Goal: Information Seeking & Learning: Learn about a topic

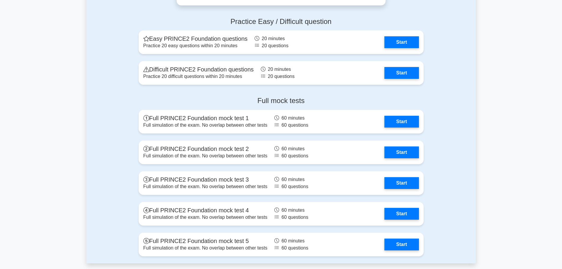
scroll to position [737, 0]
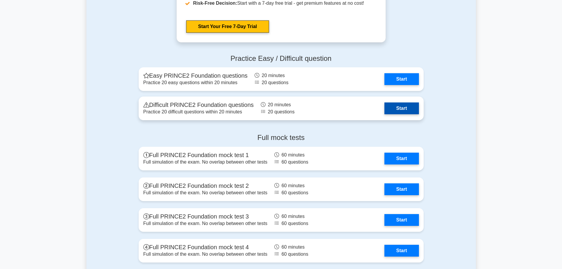
click at [399, 103] on link "Start" at bounding box center [401, 108] width 34 height 12
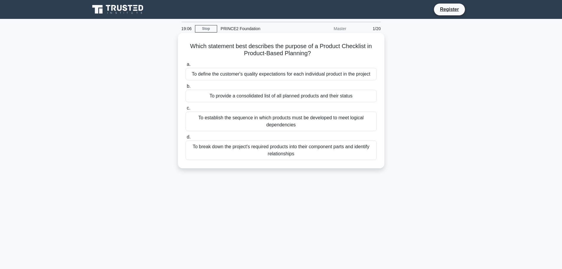
click at [220, 99] on div "To provide a consolidated list of all planned products and their status" at bounding box center [280, 96] width 191 height 12
click at [185, 88] on input "b. To provide a consolidated list of all planned products and their status" at bounding box center [185, 86] width 0 height 4
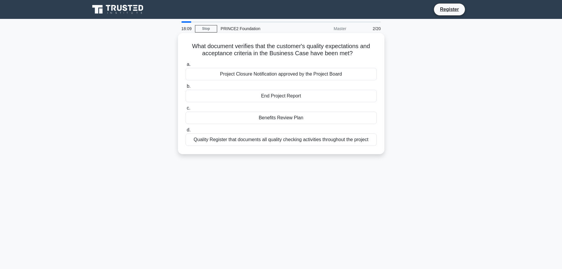
click at [246, 73] on div "Project Closure Notification approved by the Project Board" at bounding box center [280, 74] width 191 height 12
click at [185, 66] on input "a. Project Closure Notification approved by the Project Board" at bounding box center [185, 65] width 0 height 4
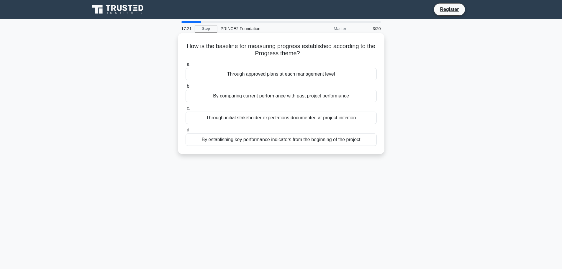
click at [311, 140] on div "By establishing key performance indicators from the beginning of the project" at bounding box center [280, 139] width 191 height 12
click at [185, 132] on input "d. By establishing key performance indicators from the beginning of the project" at bounding box center [185, 130] width 0 height 4
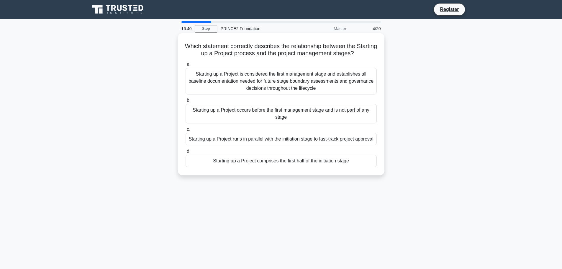
click at [282, 81] on div "Starting up a Project is considered the first management stage and establishes …" at bounding box center [280, 81] width 191 height 27
click at [185, 66] on input "a. Starting up a Project is considered the first management stage and establish…" at bounding box center [185, 65] width 0 height 4
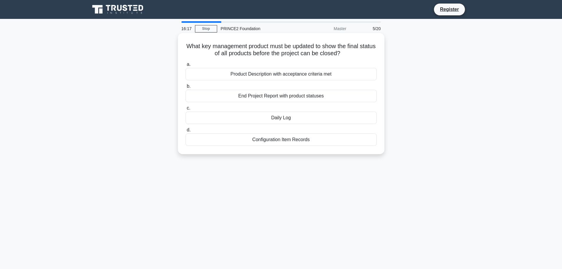
click at [227, 95] on div "End Project Report with product statuses" at bounding box center [280, 96] width 191 height 12
click at [185, 88] on input "b. End Project Report with product statuses" at bounding box center [185, 86] width 0 height 4
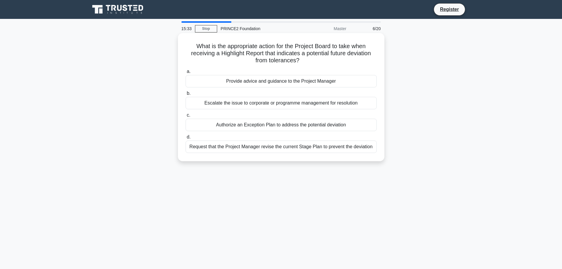
click at [234, 103] on div "Escalate the issue to corporate or programme management for resolution" at bounding box center [280, 103] width 191 height 12
click at [185, 95] on input "b. Escalate the issue to corporate or programme management for resolution" at bounding box center [185, 93] width 0 height 4
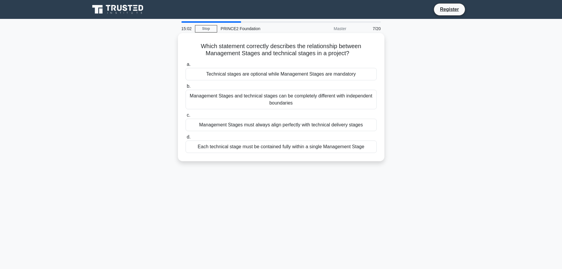
click at [241, 146] on div "Each technical stage must be contained fully within a single Management Stage" at bounding box center [280, 146] width 191 height 12
click at [185, 139] on input "d. Each technical stage must be contained fully within a single Management Stage" at bounding box center [185, 137] width 0 height 4
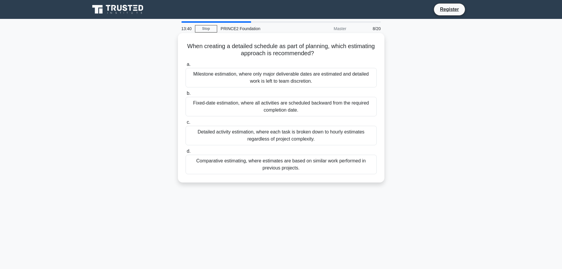
click at [252, 133] on div "Detailed activity estimation, where each task is broken down to hourly estimate…" at bounding box center [280, 135] width 191 height 19
click at [185, 124] on input "c. Detailed activity estimation, where each task is broken down to hourly estim…" at bounding box center [185, 122] width 0 height 4
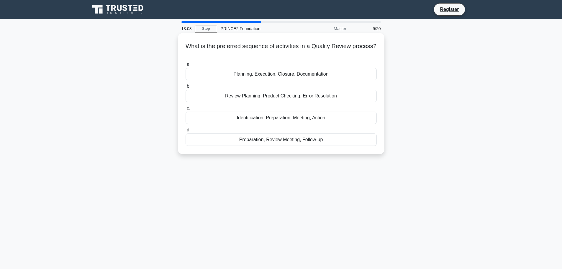
click at [221, 99] on div "Review Planning, Product Checking, Error Resolution" at bounding box center [280, 96] width 191 height 12
click at [185, 88] on input "b. Review Planning, Product Checking, Error Resolution" at bounding box center [185, 86] width 0 height 4
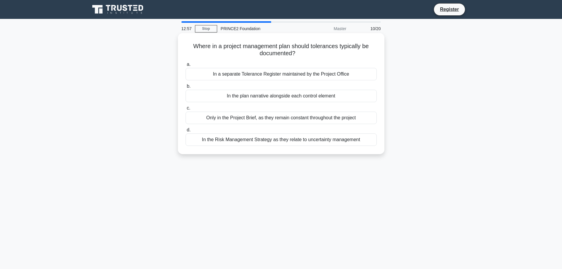
click at [304, 72] on div "In a separate Tolerance Register maintained by the Project Office" at bounding box center [280, 74] width 191 height 12
click at [185, 66] on input "a. In a separate Tolerance Register maintained by the Project Office" at bounding box center [185, 65] width 0 height 4
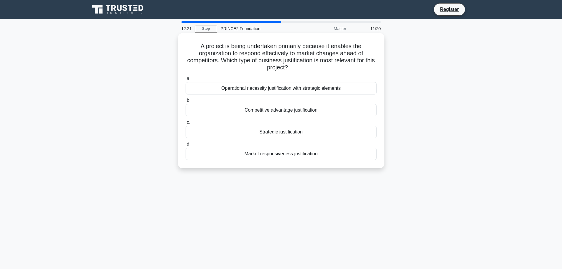
click at [294, 156] on div "Market responsiveness justification" at bounding box center [280, 153] width 191 height 12
click at [185, 146] on input "d. Market responsiveness justification" at bounding box center [185, 144] width 0 height 4
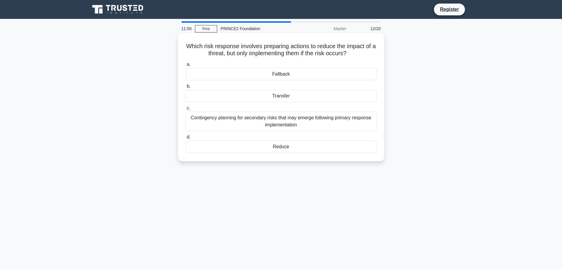
click at [253, 121] on div "Contingency planning for secondary risks that may emerge following primary resp…" at bounding box center [280, 120] width 191 height 19
click at [185, 110] on input "c. Contingency planning for secondary risks that may emerge following primary r…" at bounding box center [185, 108] width 0 height 4
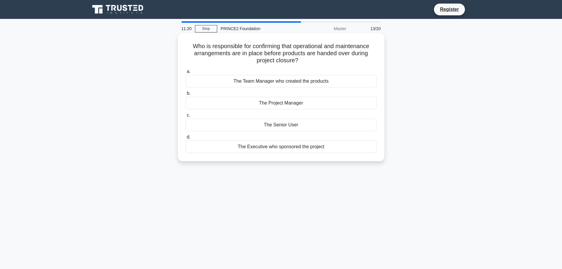
click at [283, 105] on div "The Project Manager" at bounding box center [280, 103] width 191 height 12
click at [185, 95] on input "b. The Project Manager" at bounding box center [185, 93] width 0 height 4
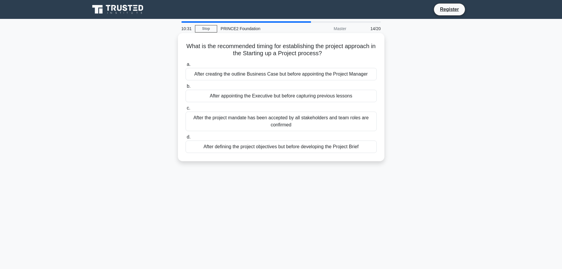
click at [282, 124] on div "After the project mandate has been accepted by all stakeholders and team roles …" at bounding box center [280, 120] width 191 height 19
click at [185, 110] on input "c. After the project mandate has been accepted by all stakeholders and team rol…" at bounding box center [185, 108] width 0 height 4
click at [286, 94] on div "The quality management roles and responsibilities for the project" at bounding box center [280, 96] width 191 height 12
click at [185, 88] on input "b. The quality management roles and responsibilities for the project" at bounding box center [185, 86] width 0 height 4
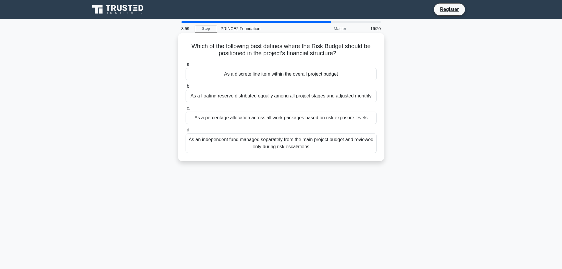
click at [270, 146] on div "As an independent fund managed separately from the main project budget and revi…" at bounding box center [280, 142] width 191 height 19
click at [185, 132] on input "d. As an independent fund managed separately from the main project budget and r…" at bounding box center [185, 130] width 0 height 4
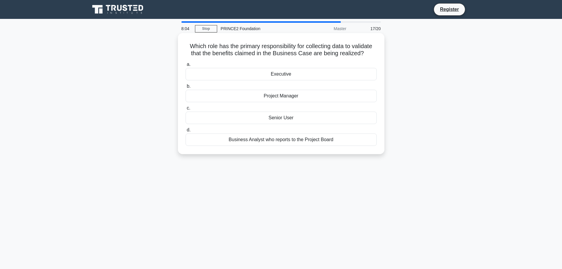
click at [262, 97] on div "Project Manager" at bounding box center [280, 96] width 191 height 12
click at [185, 88] on input "b. Project Manager" at bounding box center [185, 86] width 0 height 4
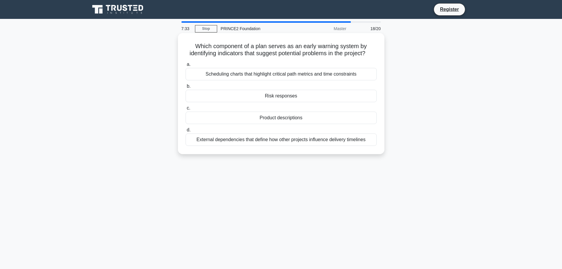
click at [269, 101] on div "Risk responses" at bounding box center [280, 96] width 191 height 12
click at [185, 88] on input "b. Risk responses" at bounding box center [185, 86] width 0 height 4
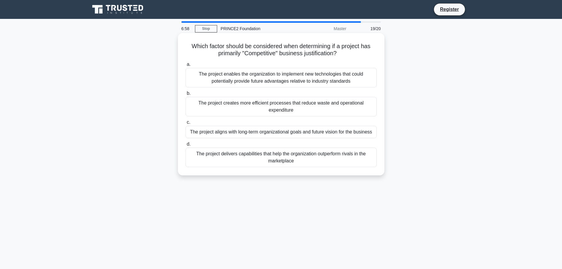
click at [280, 77] on div "The project enables the organization to implement new technologies that could p…" at bounding box center [280, 77] width 191 height 19
click at [185, 66] on input "a. The project enables the organization to implement new technologies that coul…" at bounding box center [185, 65] width 0 height 4
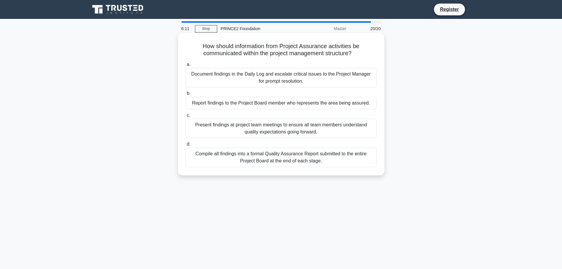
click at [266, 75] on div "Document findings in the Daily Log and escalate critical issues to the Project …" at bounding box center [280, 77] width 191 height 19
click at [185, 66] on input "a. Document findings in the Daily Log and escalate critical issues to the Proje…" at bounding box center [185, 65] width 0 height 4
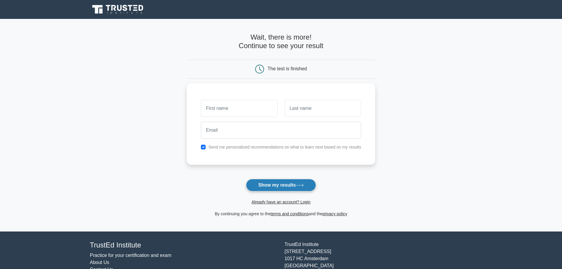
click at [274, 185] on button "Show my results" at bounding box center [281, 185] width 70 height 12
click at [243, 104] on input "text" at bounding box center [239, 106] width 76 height 17
type input "adrian"
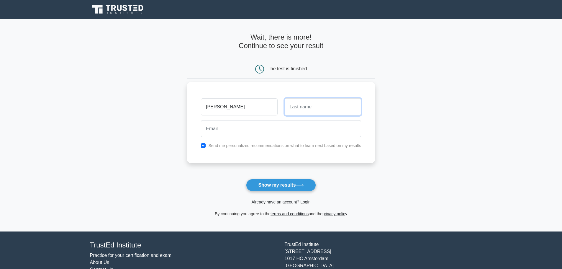
click at [286, 109] on input "text" at bounding box center [323, 106] width 76 height 17
type input "lynch"
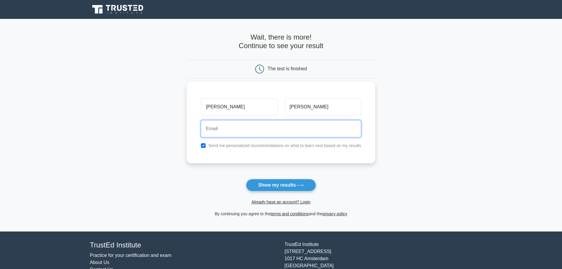
click at [254, 136] on input "email" at bounding box center [281, 128] width 160 height 17
type input "adrianjlynch@hotmail.com"
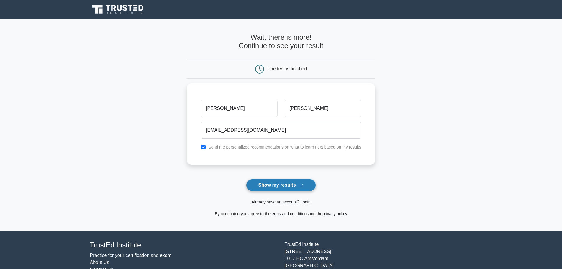
click at [269, 189] on button "Show my results" at bounding box center [281, 185] width 70 height 12
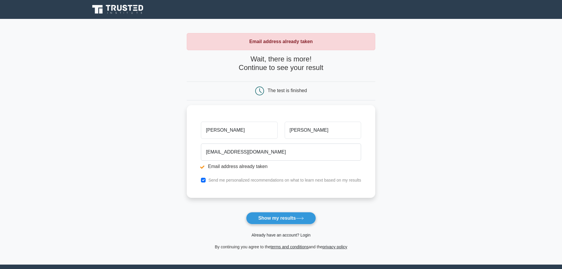
click at [264, 235] on link "Already have an account? Login" at bounding box center [280, 234] width 59 height 5
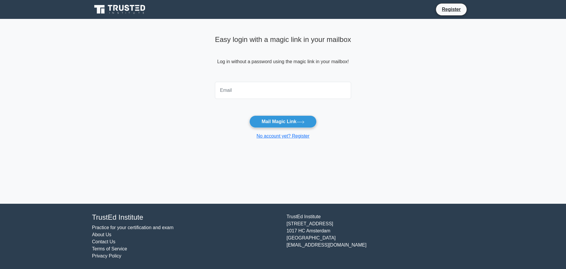
click at [244, 90] on input "email" at bounding box center [283, 90] width 136 height 17
type input "adrianjlynch@hotmail.com"
click at [262, 125] on button "Mail Magic Link" at bounding box center [282, 121] width 67 height 12
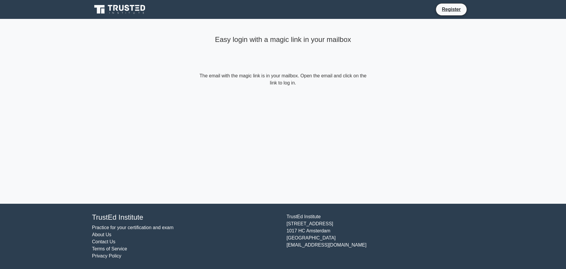
click at [209, 142] on div "Easy login with a magic link in your mailbox The email with the magic link is i…" at bounding box center [283, 111] width 177 height 185
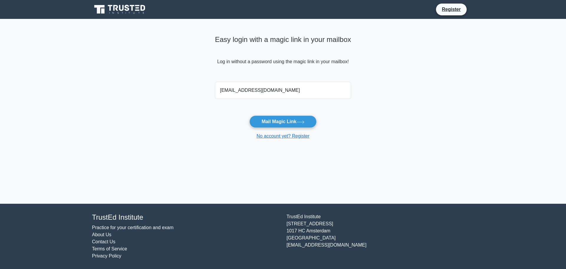
click at [114, 10] on icon at bounding box center [116, 8] width 5 height 6
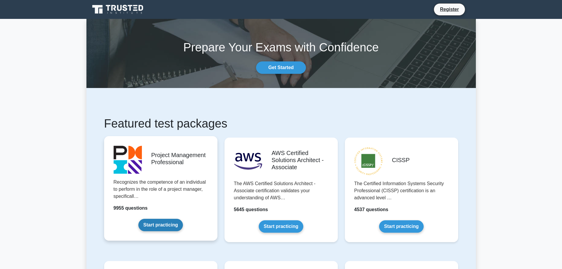
click at [167, 223] on link "Start practicing" at bounding box center [160, 224] width 45 height 12
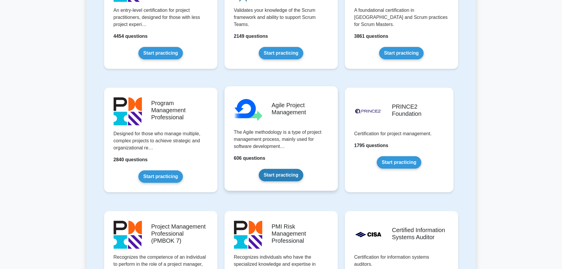
scroll to position [295, 0]
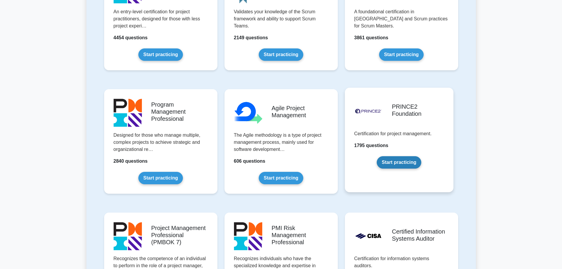
click at [415, 167] on link "Start practicing" at bounding box center [398, 162] width 45 height 12
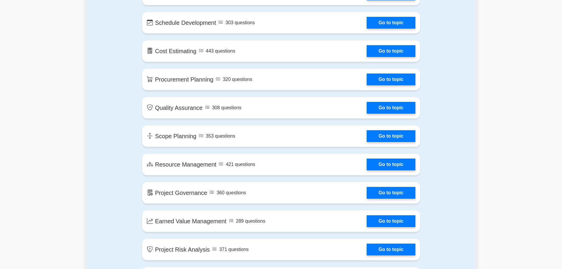
scroll to position [884, 0]
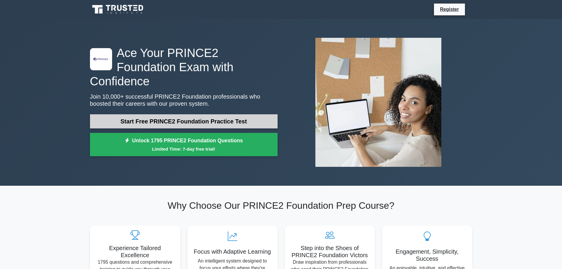
click at [148, 114] on link "Start Free PRINCE2 Foundation Practice Test" at bounding box center [184, 121] width 188 height 14
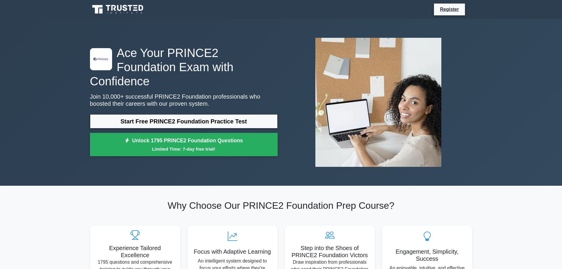
drag, startPoint x: 268, startPoint y: 0, endPoint x: 494, endPoint y: 192, distance: 296.6
